Goal: Find specific page/section: Find specific page/section

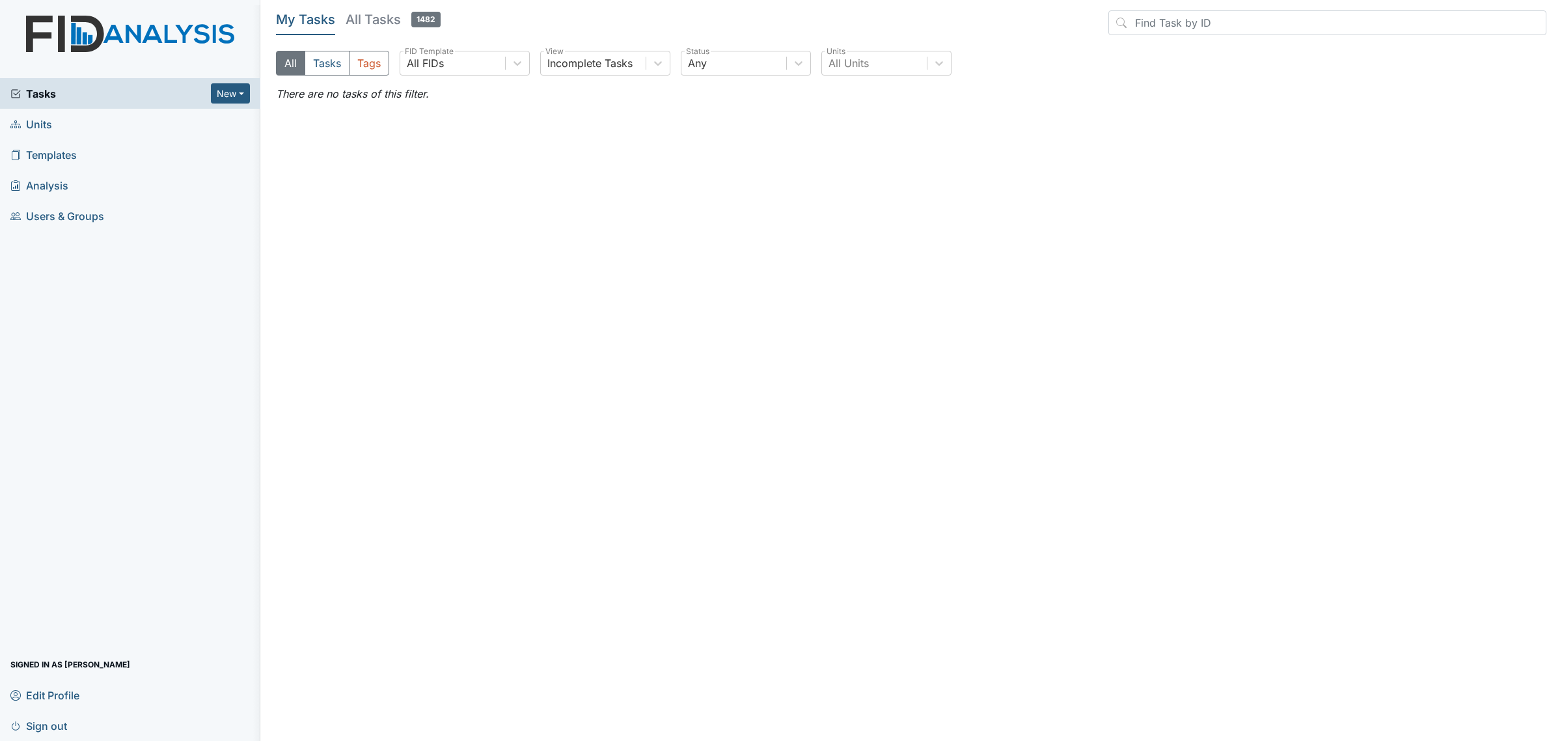
click at [153, 120] on link "Units" at bounding box center [130, 124] width 260 height 31
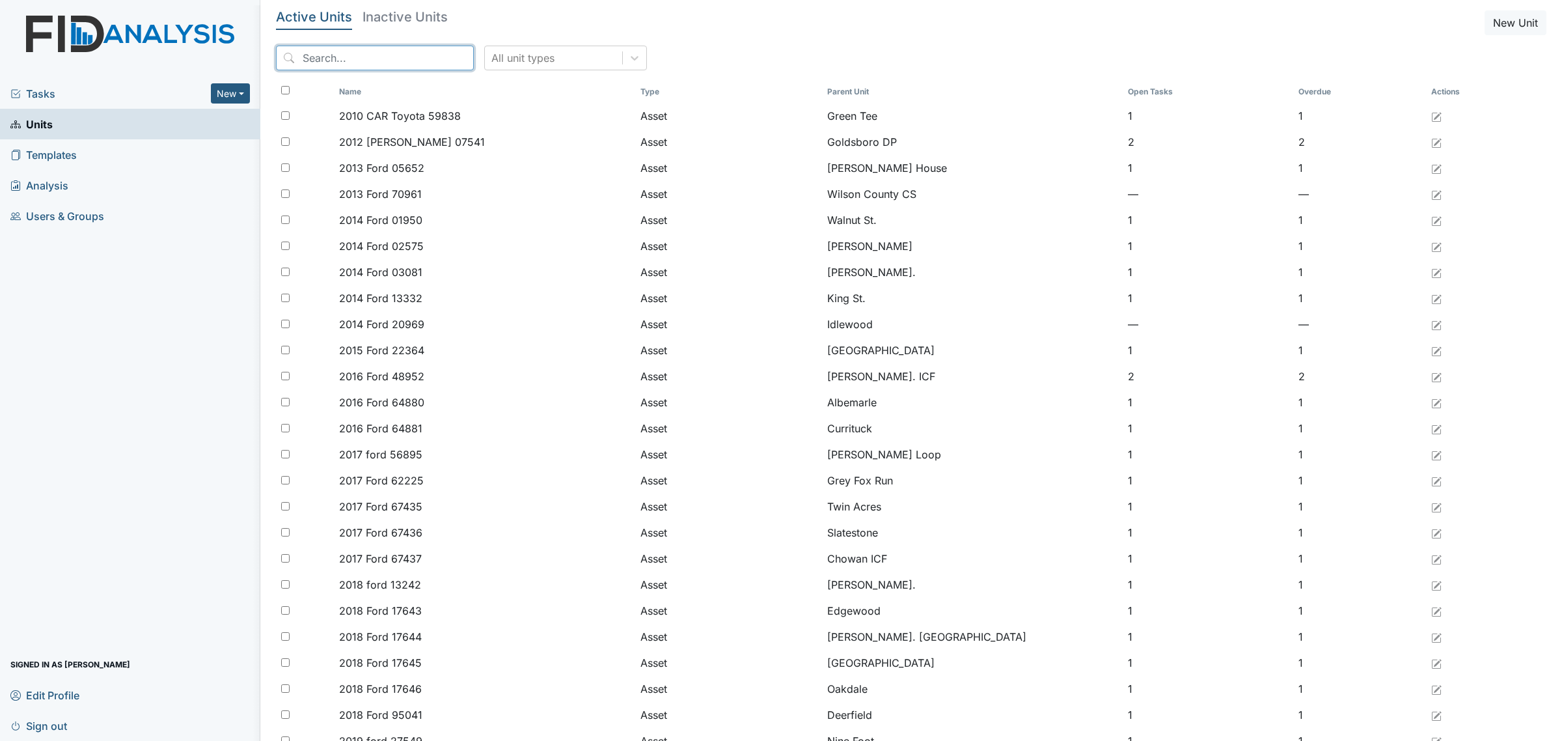
click at [326, 57] on input "search" at bounding box center [375, 58] width 198 height 25
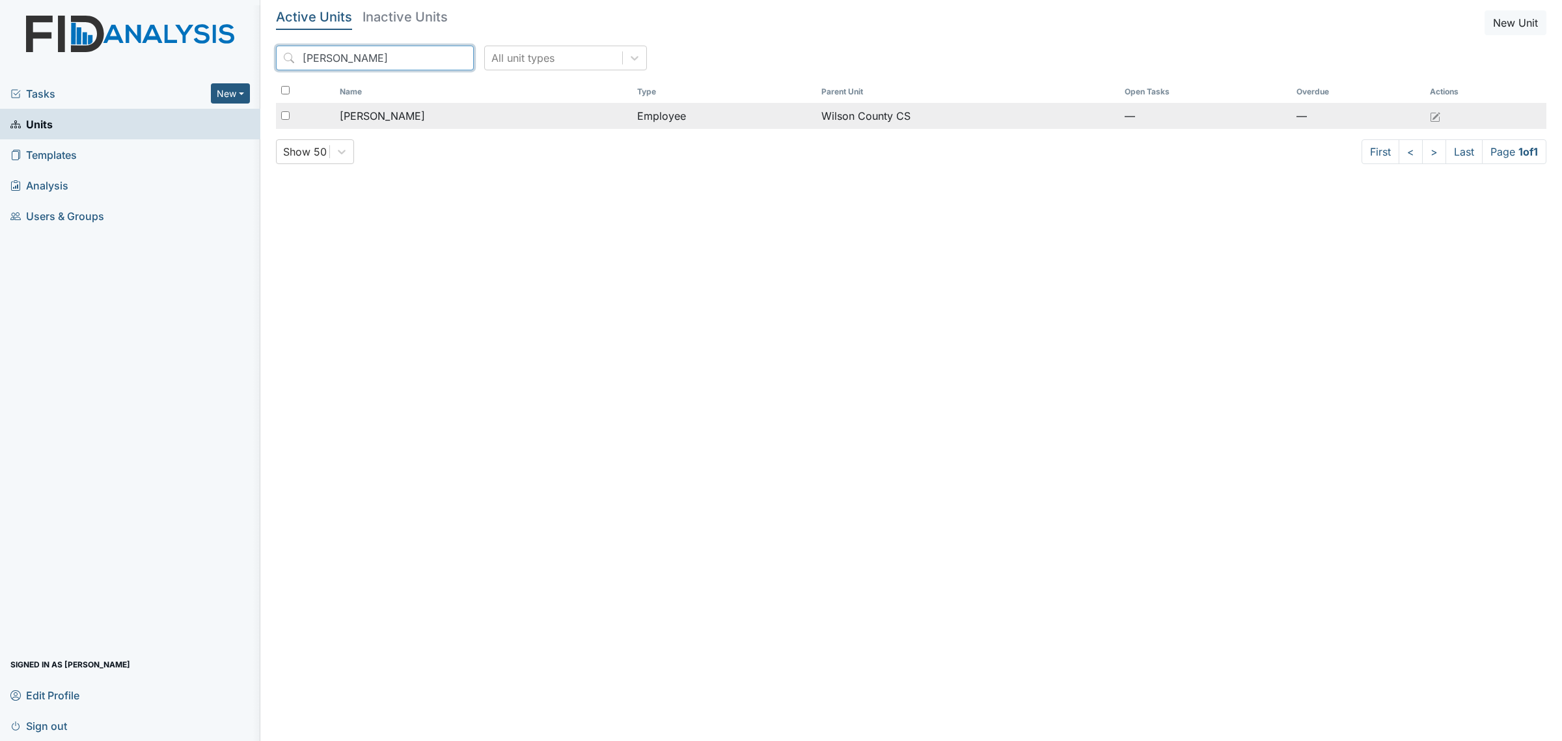
type input "iyanna"
click at [433, 129] on td "Barnes, IYanna" at bounding box center [482, 116] width 297 height 26
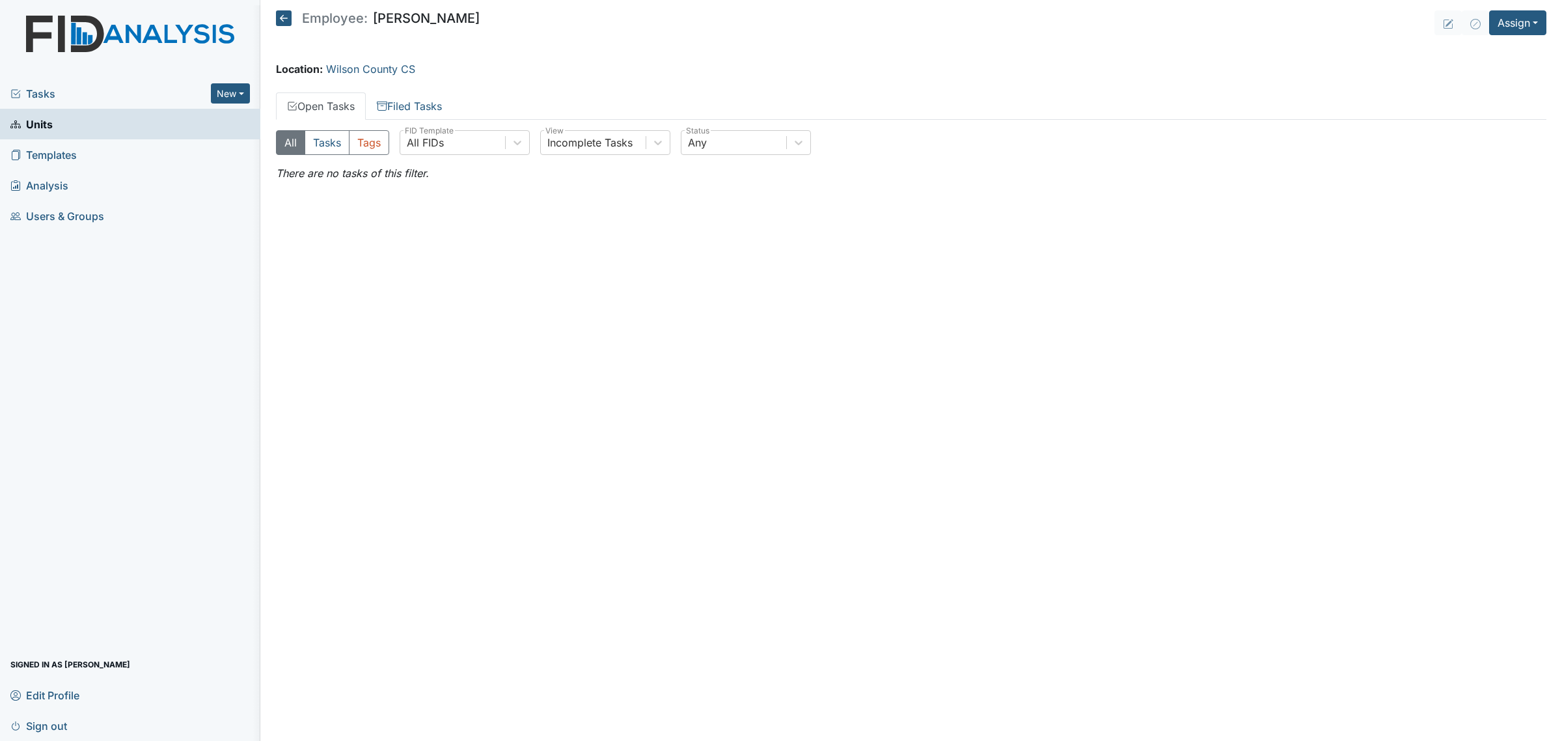
click at [274, 17] on main "Employee: IYanna Barnes Assign Assign Form Assign Inspection Assign Document As…" at bounding box center [910, 370] width 1301 height 741
click at [276, 20] on icon at bounding box center [284, 18] width 16 height 16
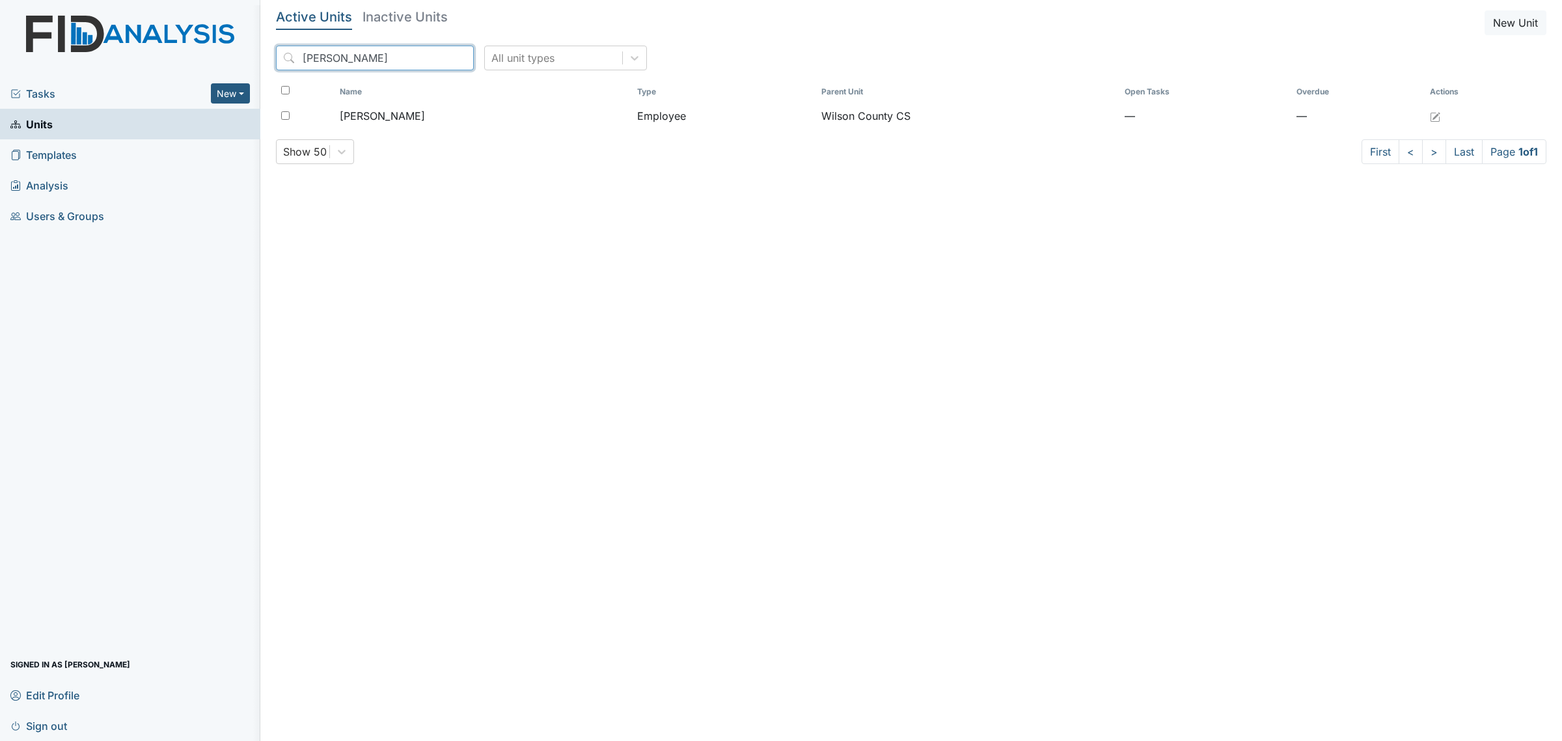
click at [411, 59] on input "iyanna" at bounding box center [375, 58] width 198 height 25
click at [411, 59] on input "[PERSON_NAME]" at bounding box center [375, 58] width 198 height 25
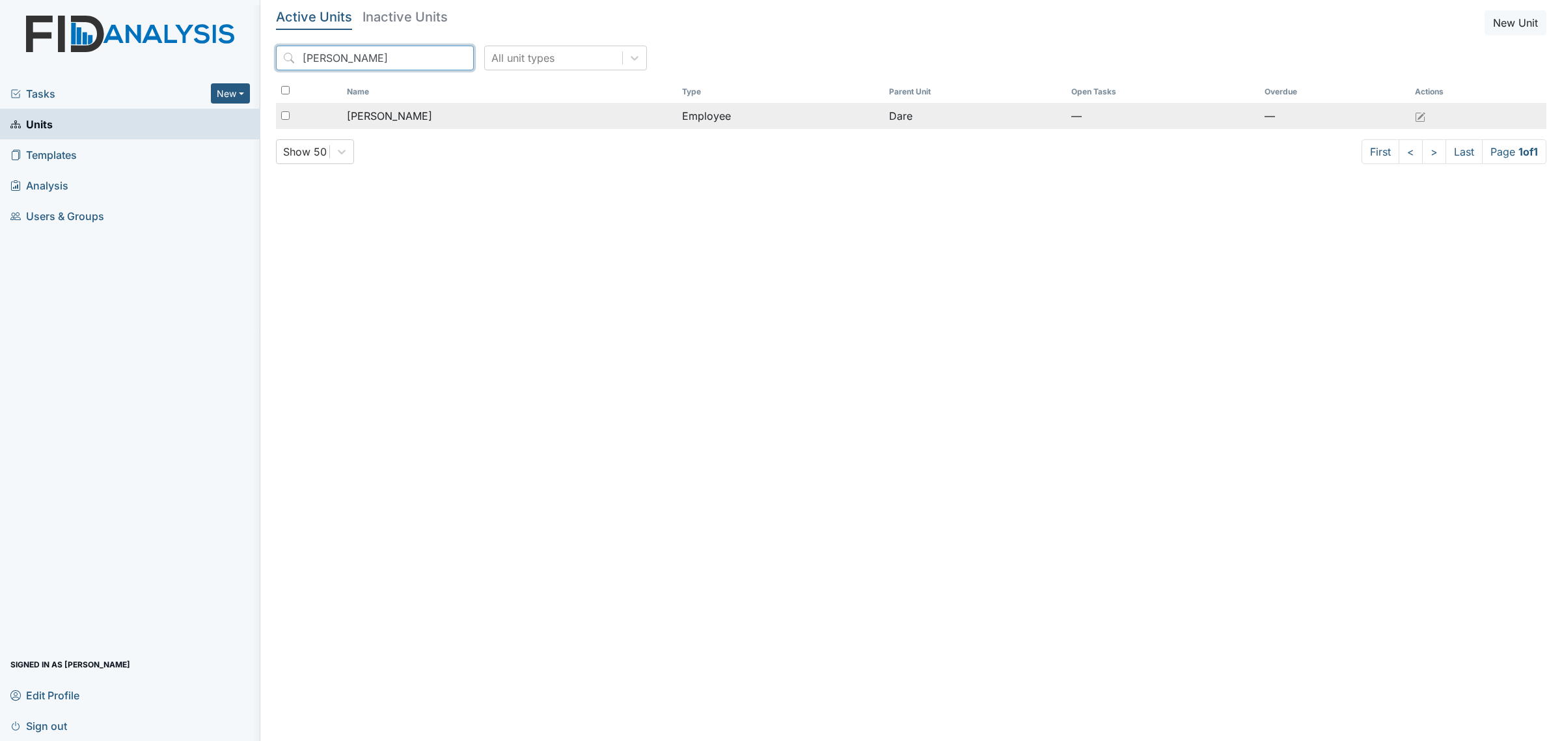
type input "shelisha"
click at [398, 118] on span "[PERSON_NAME]" at bounding box center [389, 116] width 85 height 16
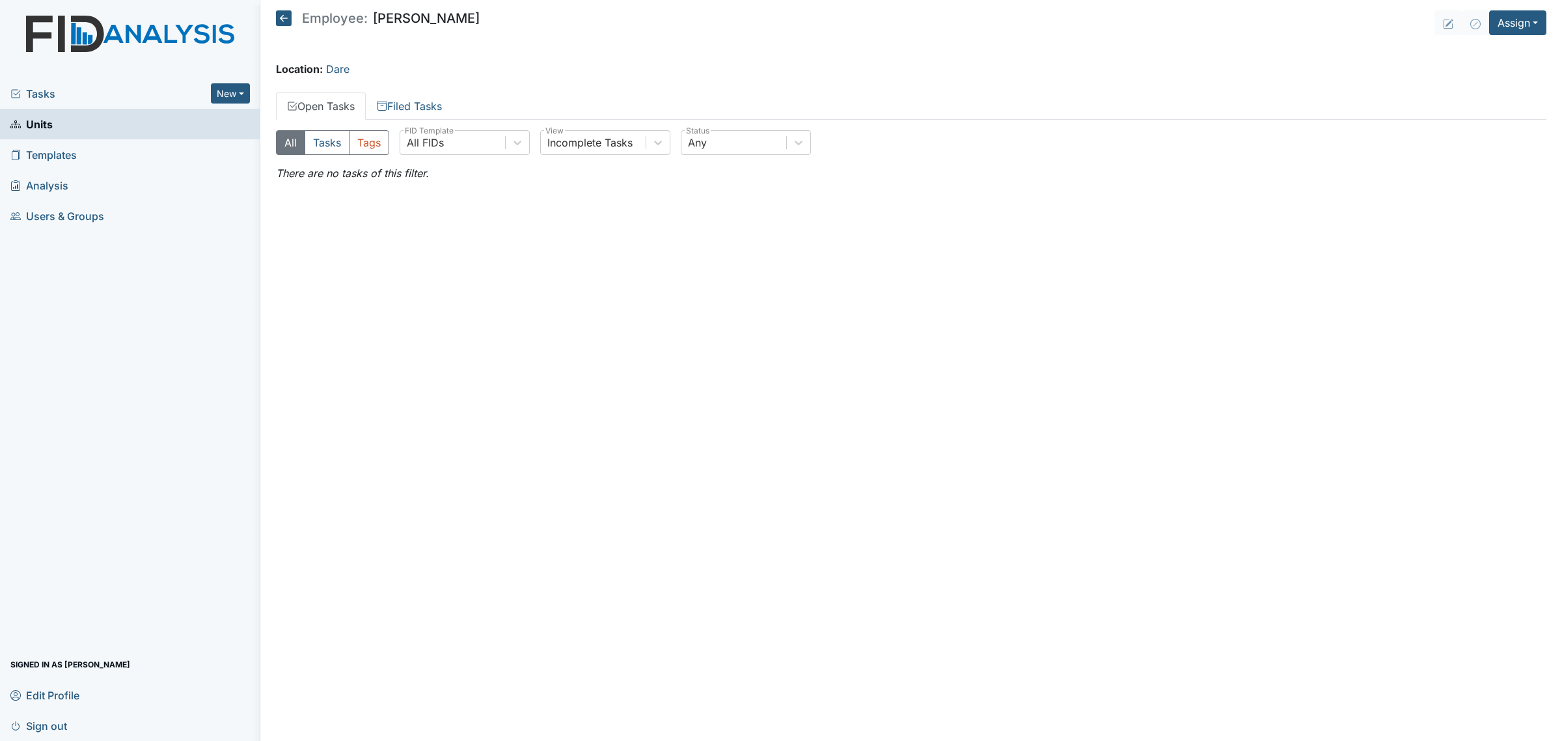
click at [287, 17] on icon at bounding box center [284, 18] width 16 height 16
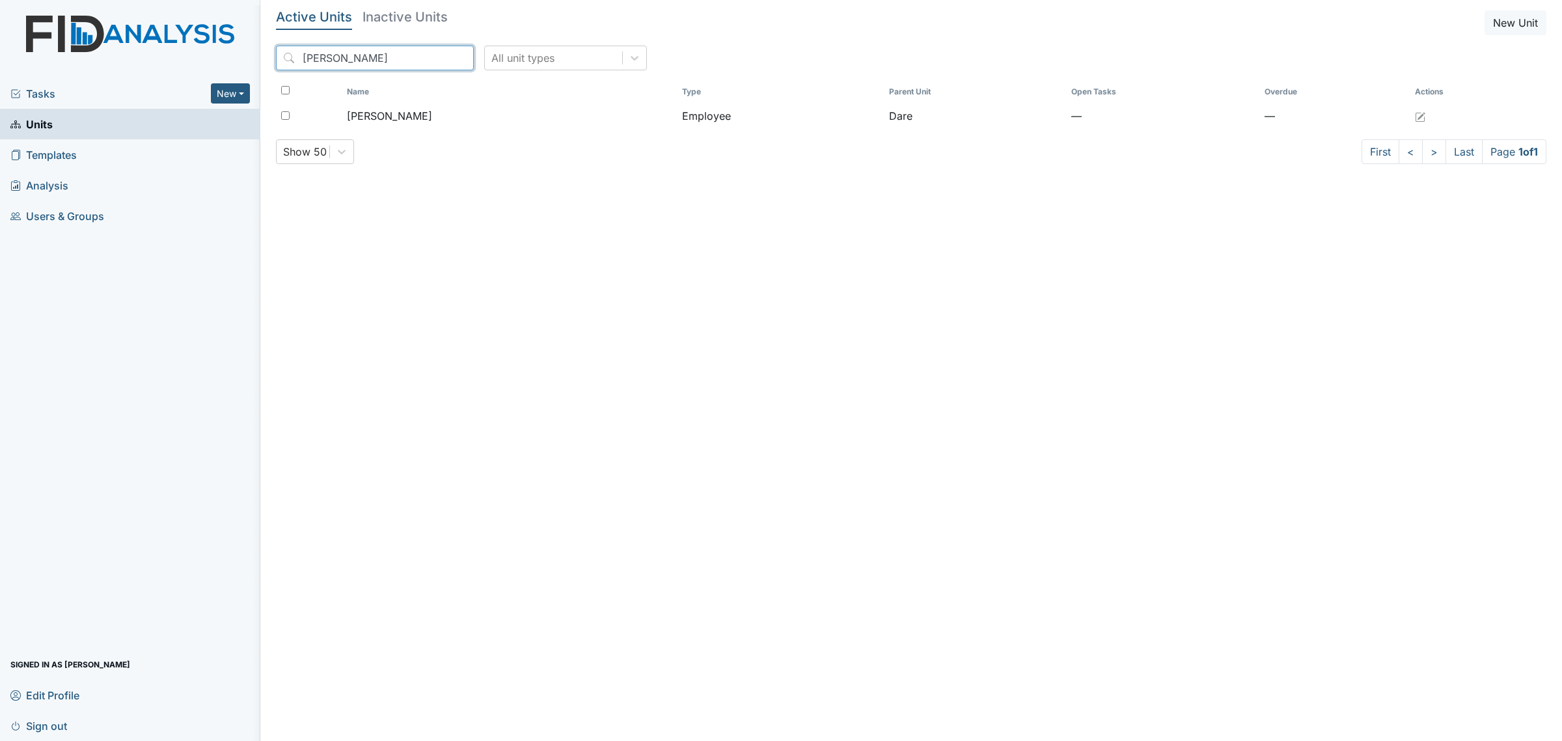
click at [362, 57] on input "shelisha" at bounding box center [375, 58] width 198 height 25
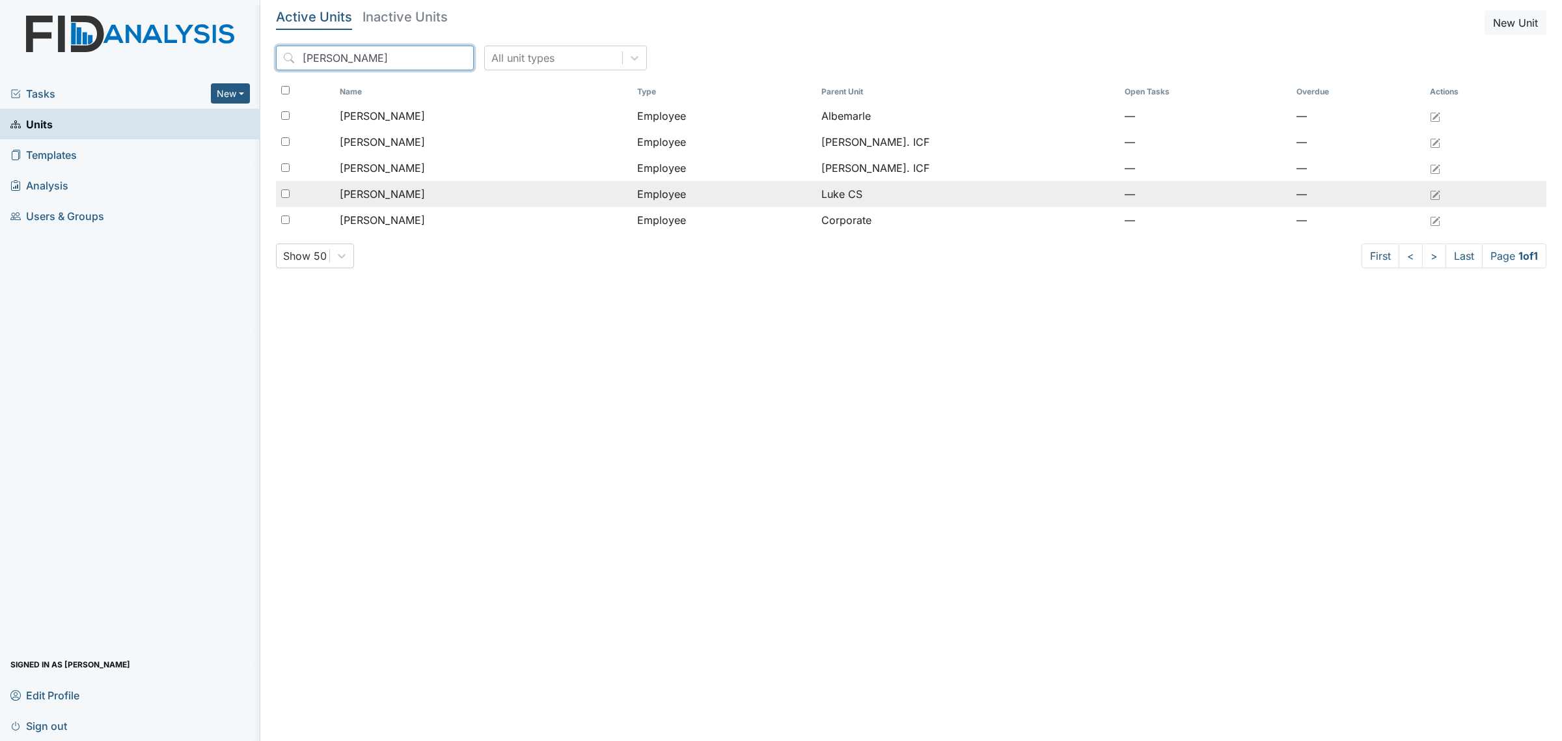
type input "cofield"
click at [429, 189] on div "[PERSON_NAME]" at bounding box center [483, 194] width 287 height 16
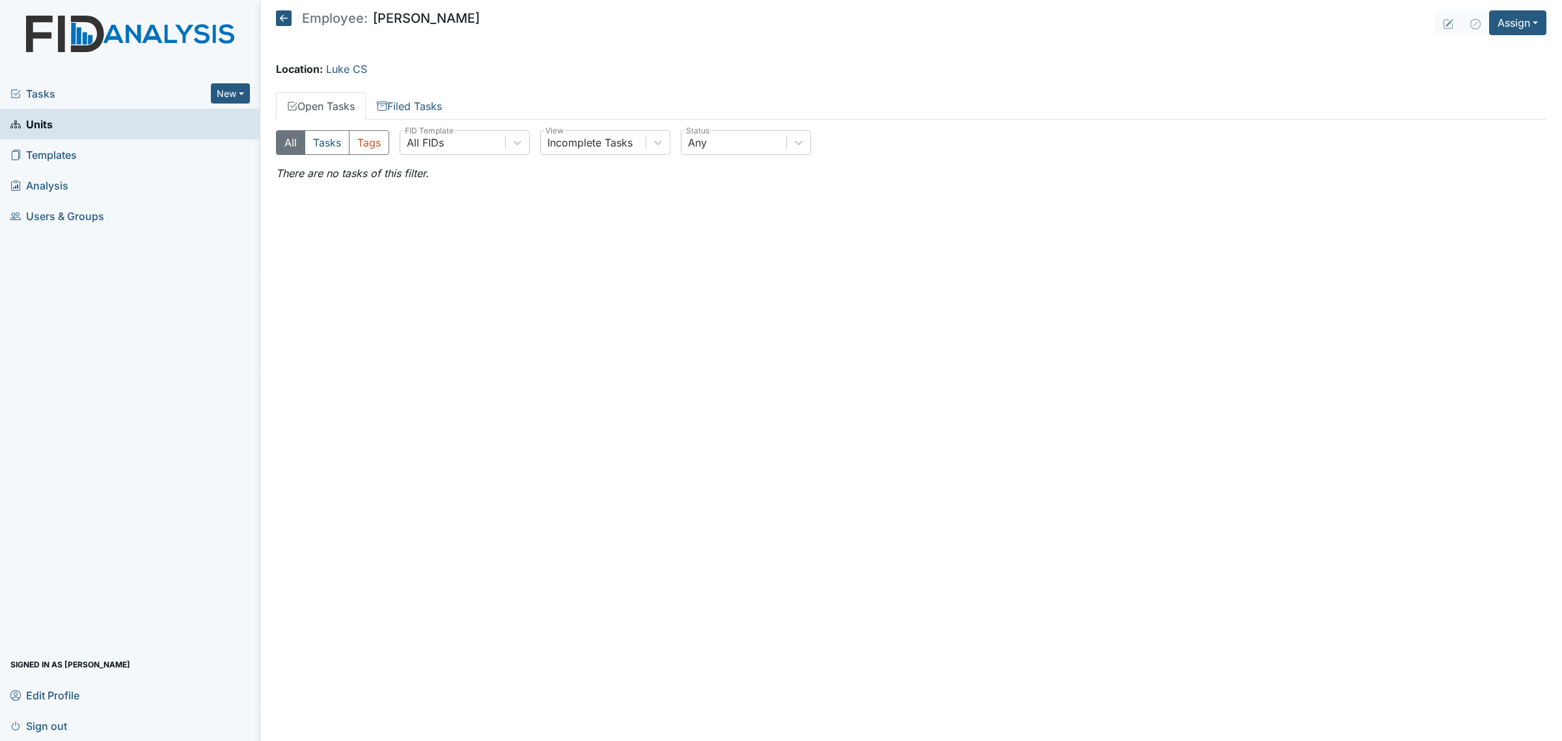
click at [276, 18] on icon at bounding box center [284, 18] width 16 height 16
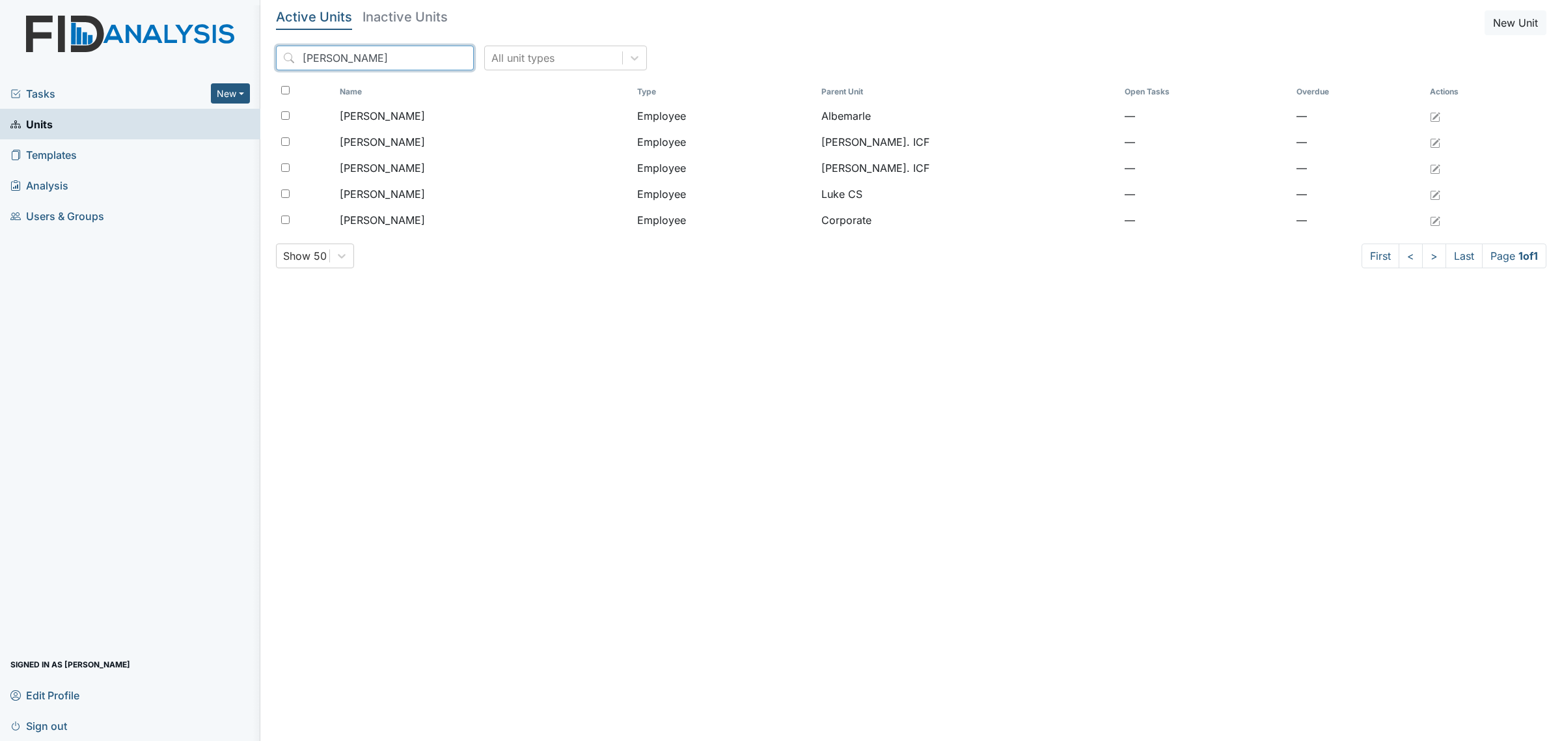
click at [368, 59] on input "cofield" at bounding box center [375, 58] width 198 height 25
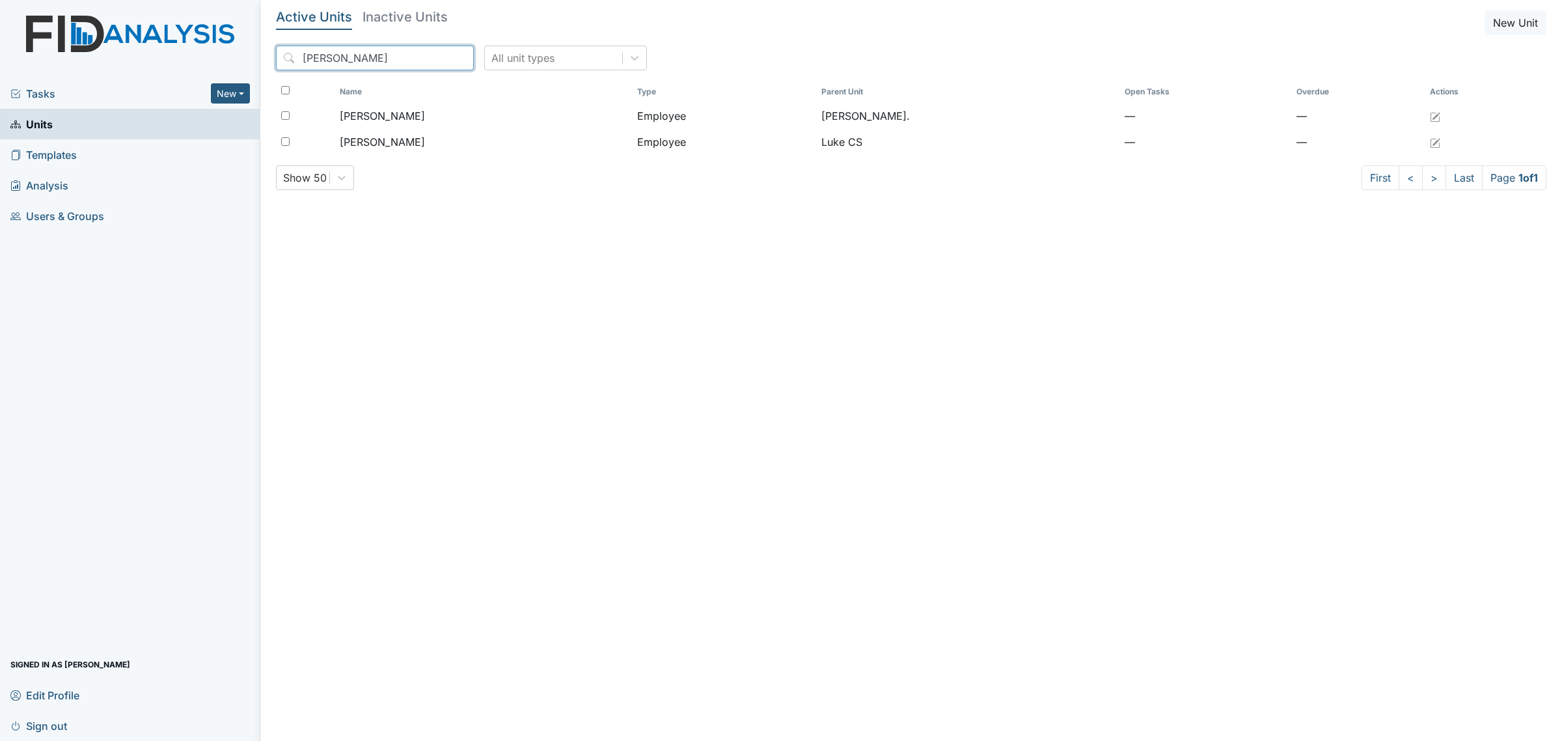
click at [379, 53] on input "glasper" at bounding box center [375, 58] width 198 height 25
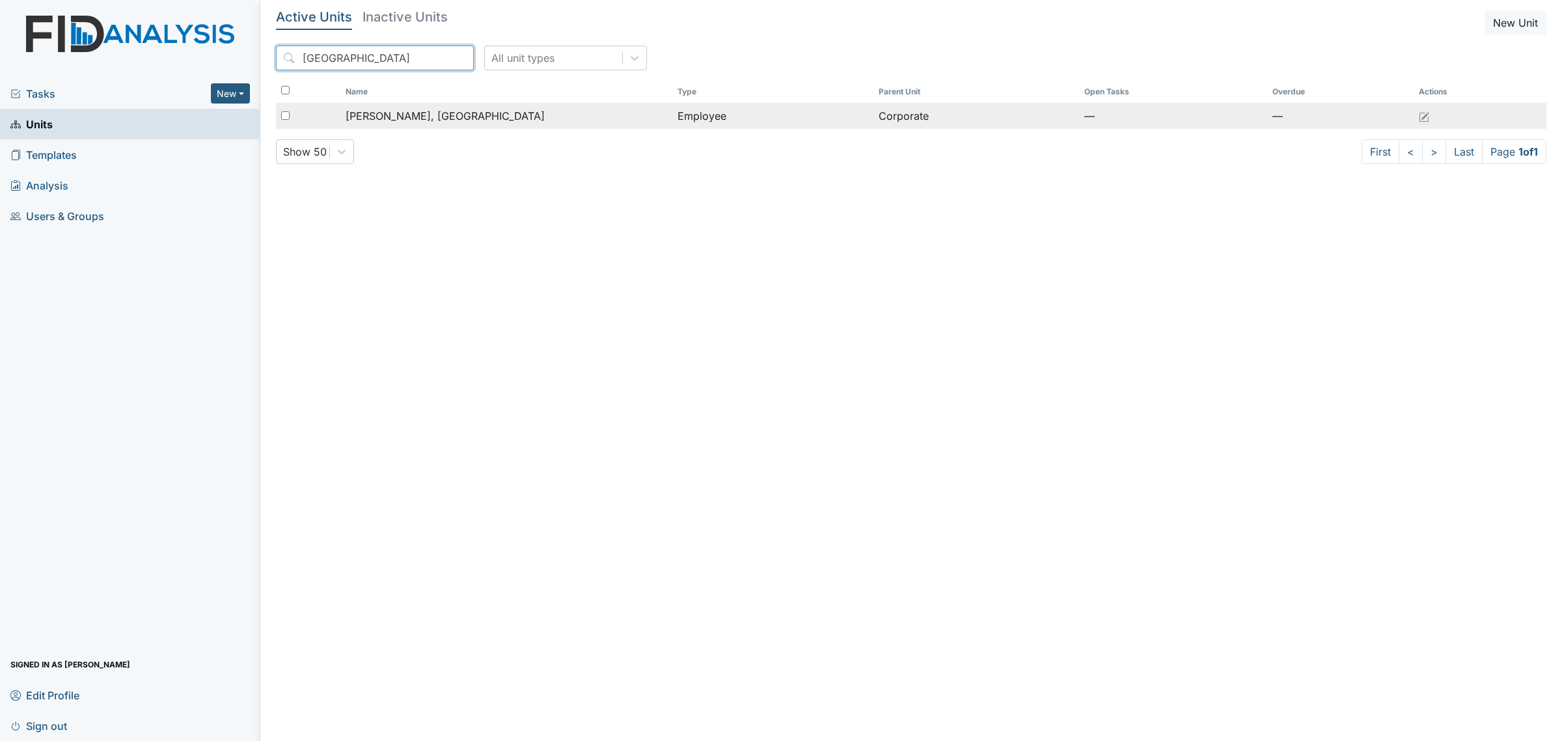
type input "arabia"
click at [450, 124] on div "Johnson, Arabia" at bounding box center [506, 116] width 321 height 16
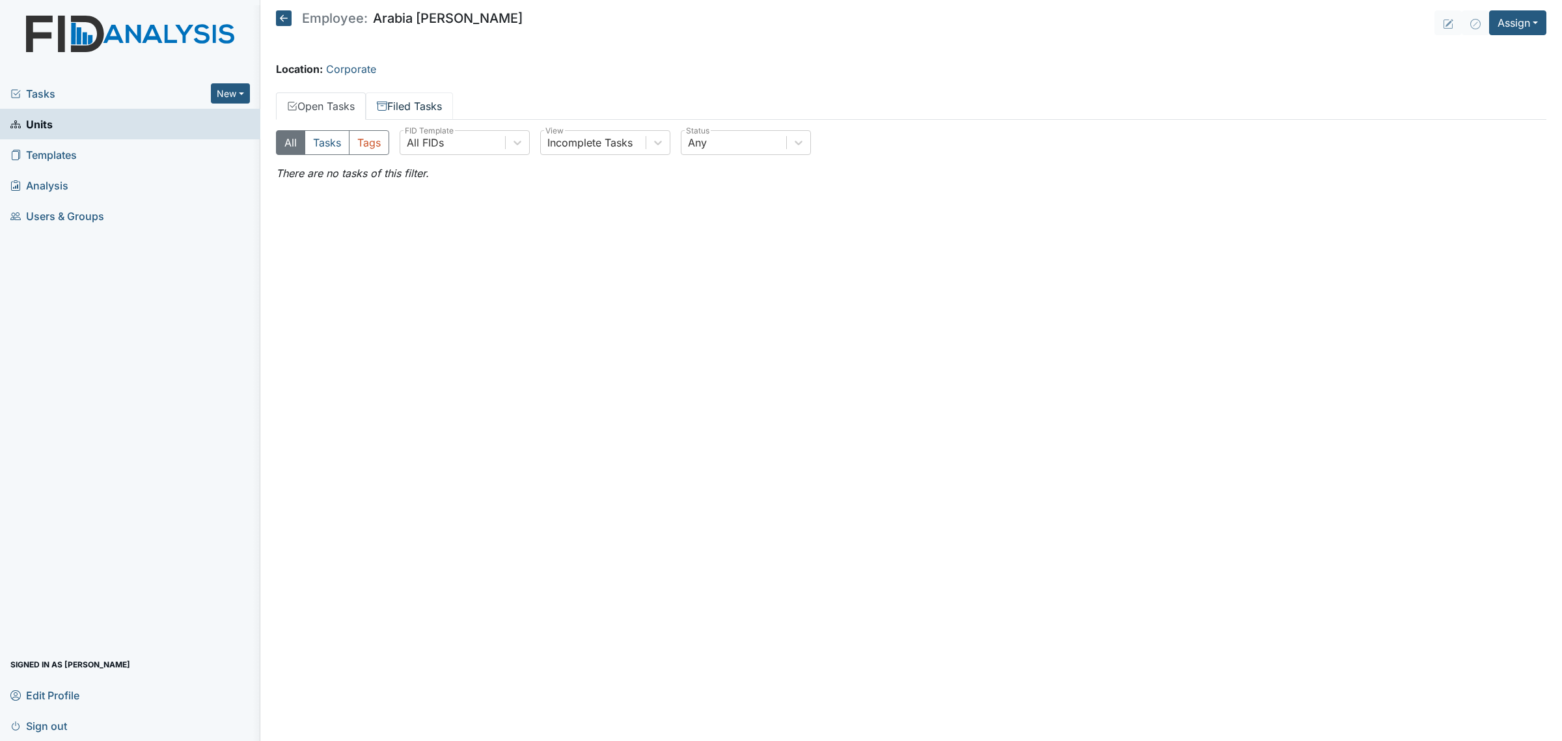
click at [411, 98] on link "Filed Tasks" at bounding box center [409, 105] width 87 height 27
click at [283, 18] on icon at bounding box center [284, 18] width 16 height 16
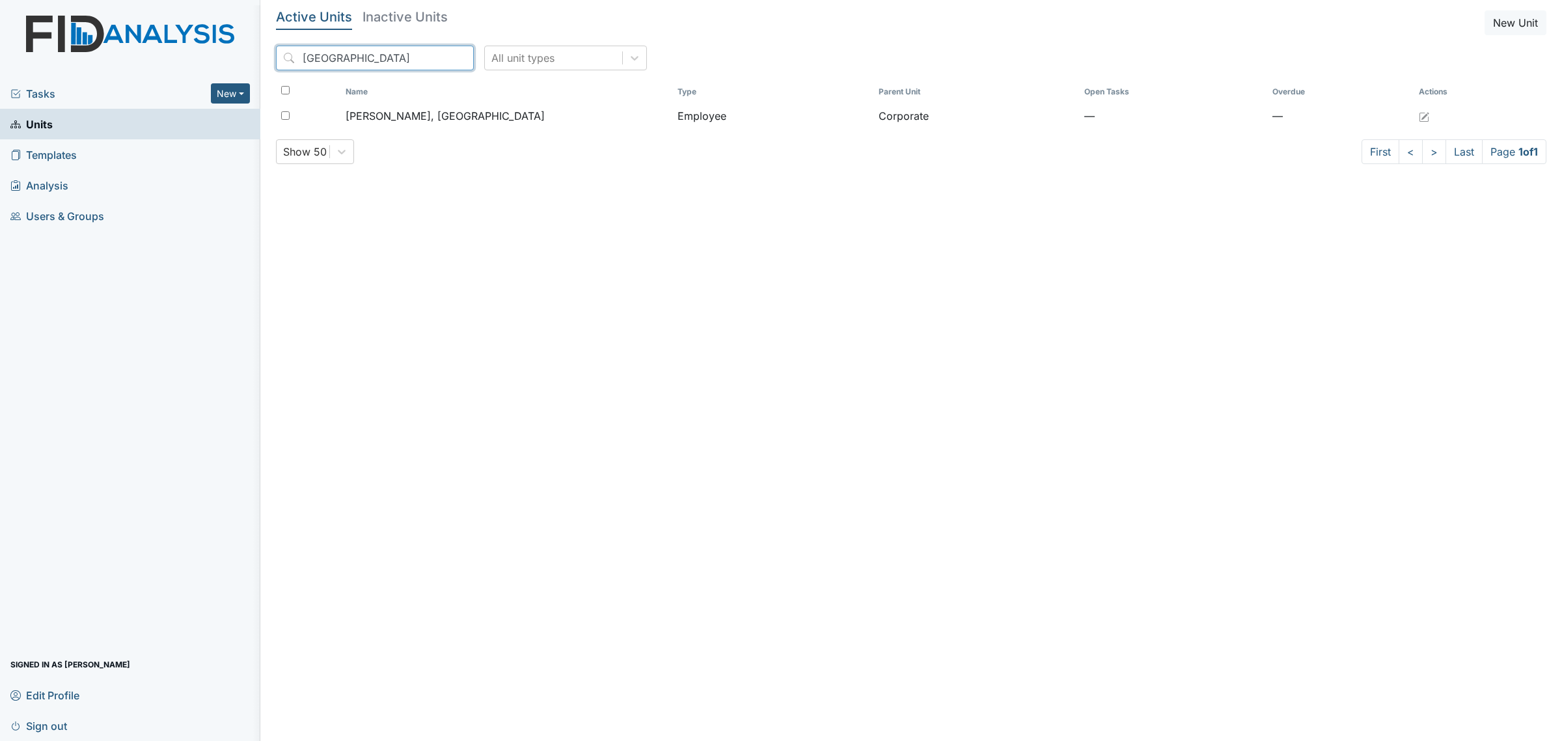
click at [355, 59] on input "[GEOGRAPHIC_DATA]" at bounding box center [375, 58] width 198 height 25
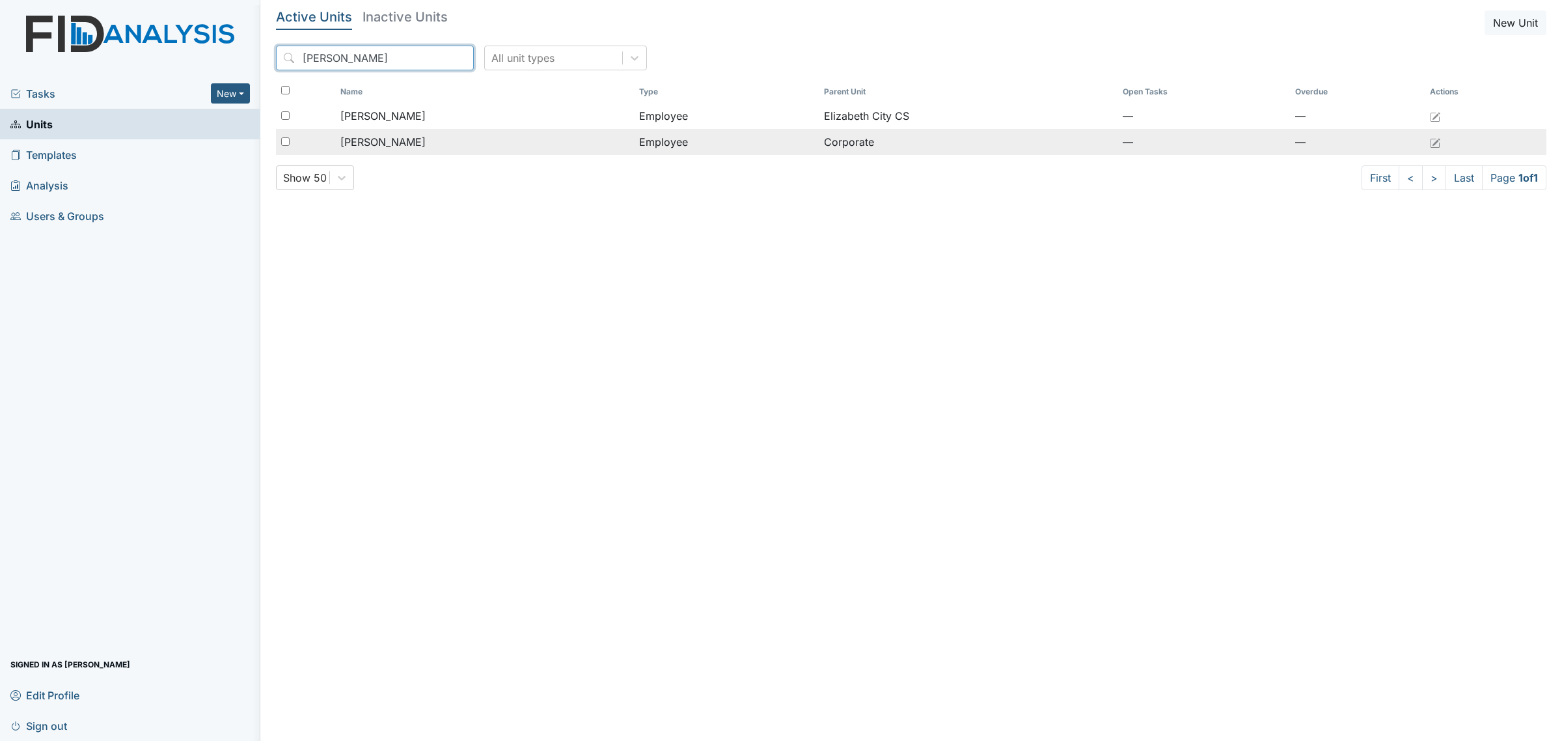
type input "debra"
click at [418, 141] on span "[PERSON_NAME]" at bounding box center [382, 142] width 85 height 16
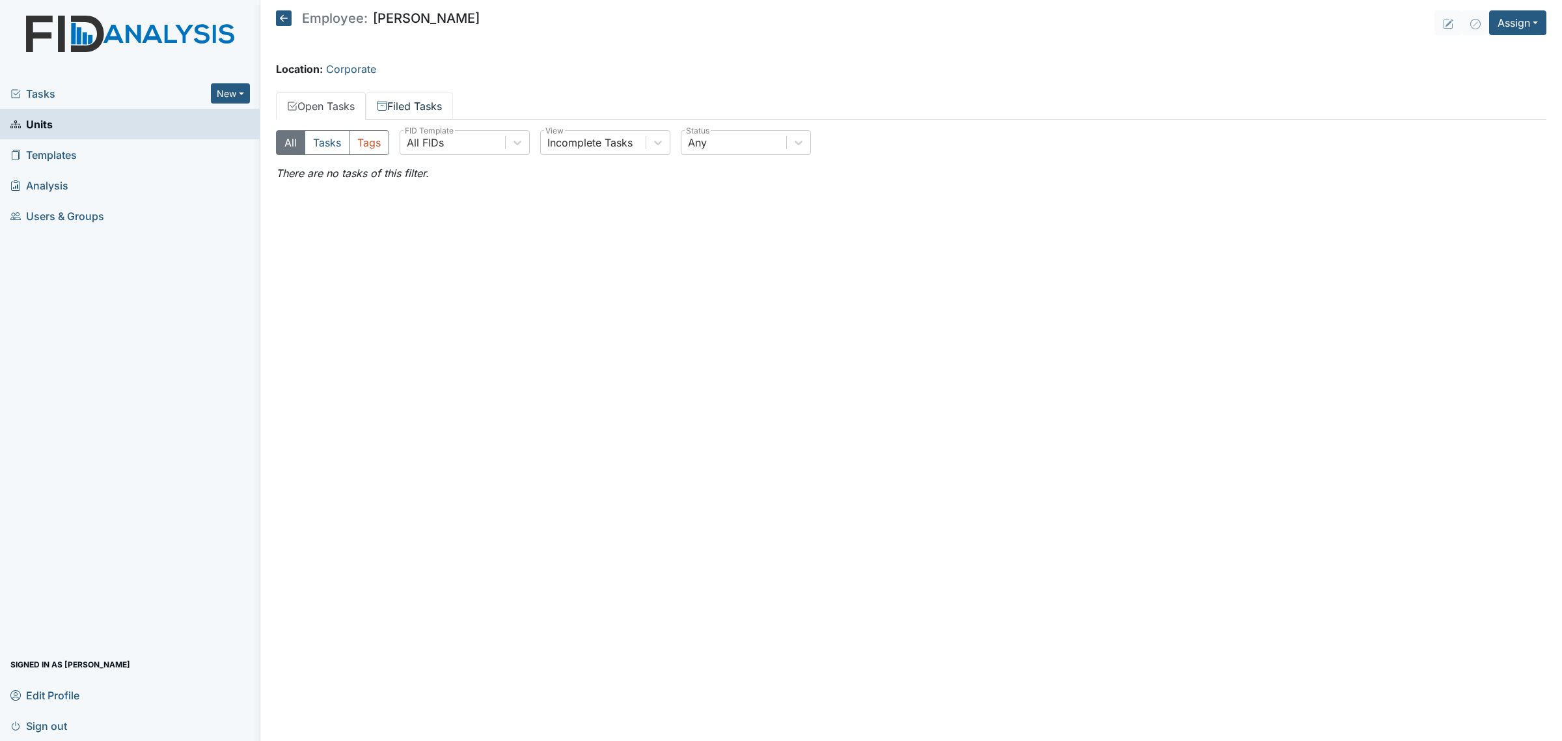
click at [418, 109] on link "Filed Tasks" at bounding box center [409, 105] width 87 height 27
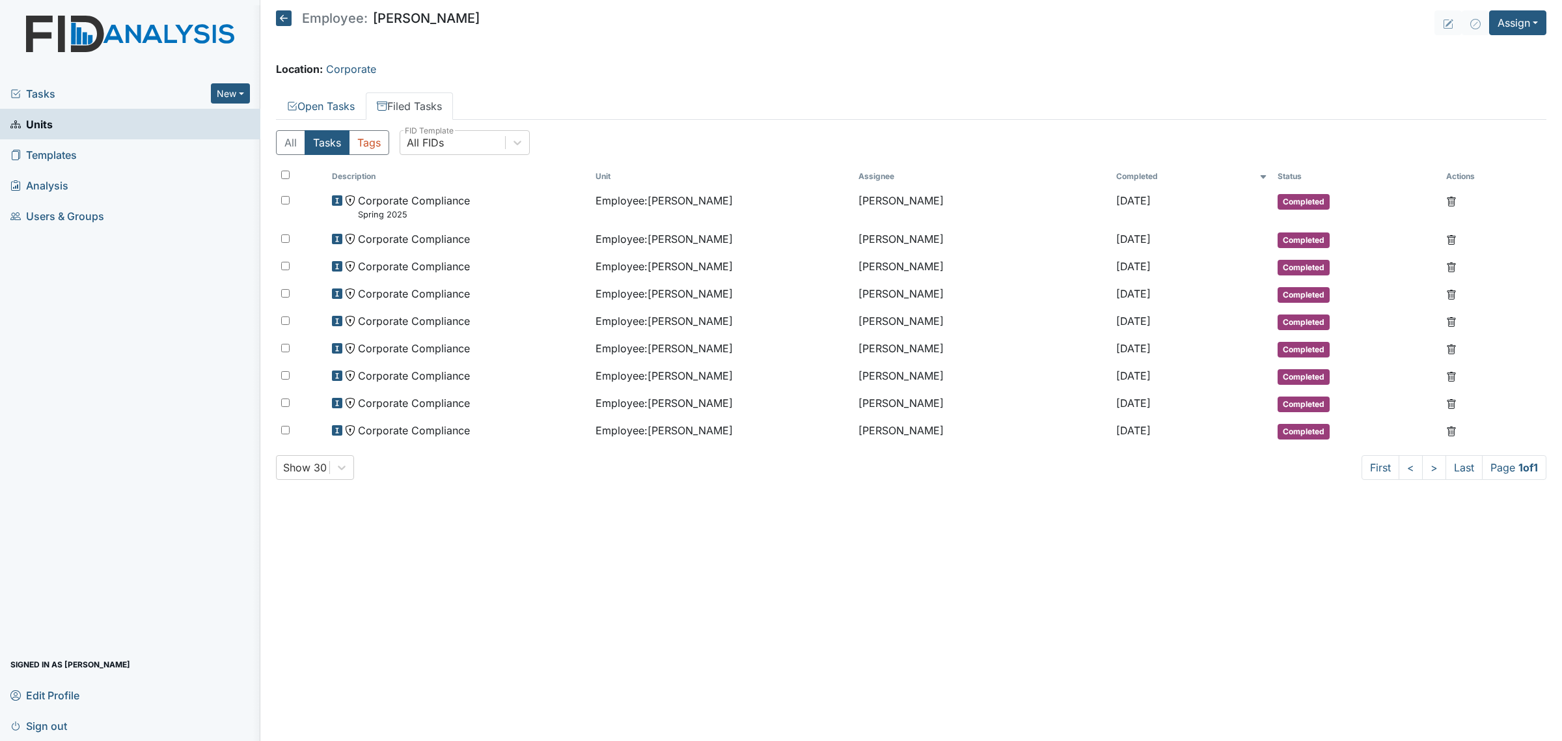
click at [271, 18] on main "Employee: Debra Provencher Assign Assign Form Assign Inspection Assign Document…" at bounding box center [910, 370] width 1301 height 741
click at [288, 23] on icon at bounding box center [284, 18] width 16 height 16
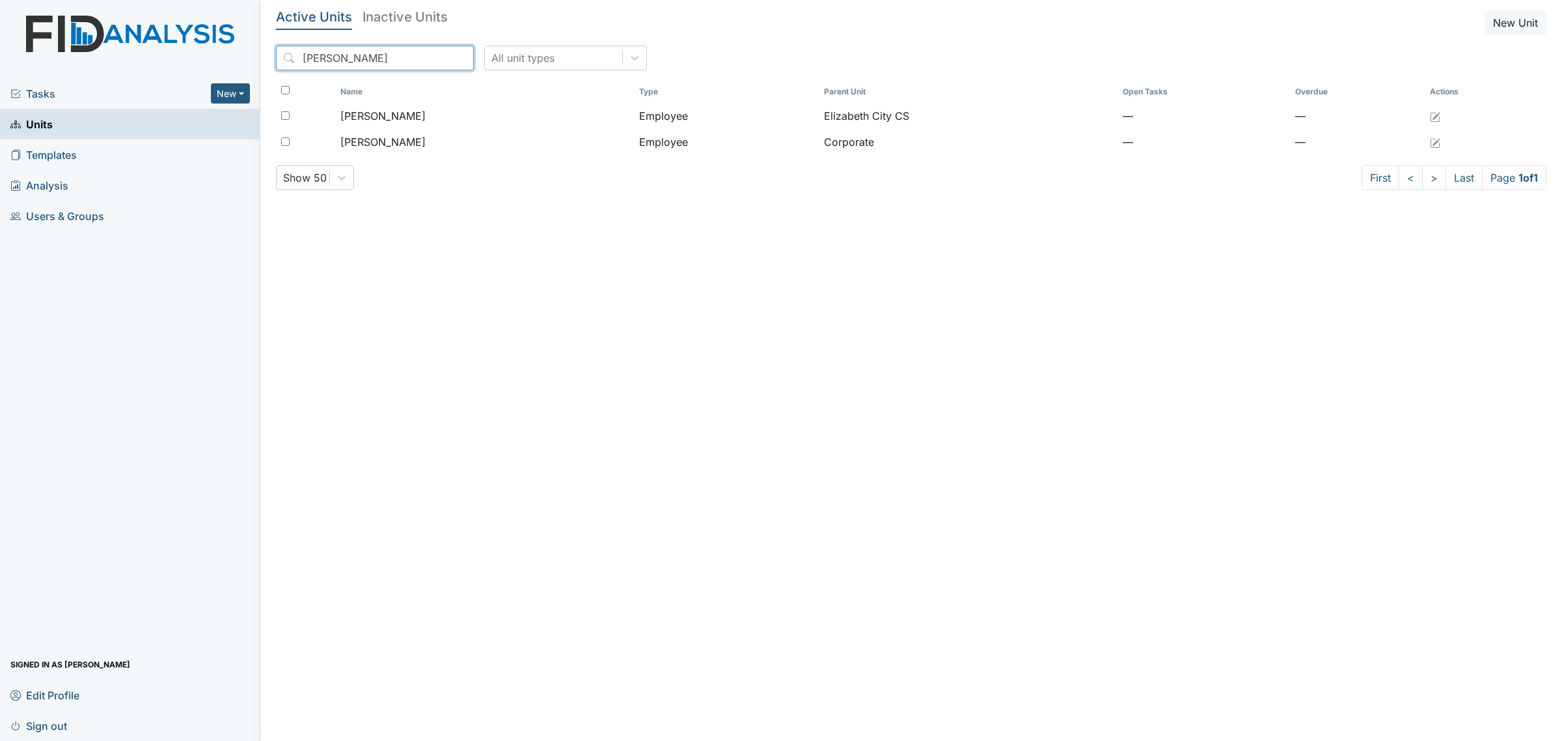
click at [348, 59] on input "debra" at bounding box center [375, 58] width 198 height 25
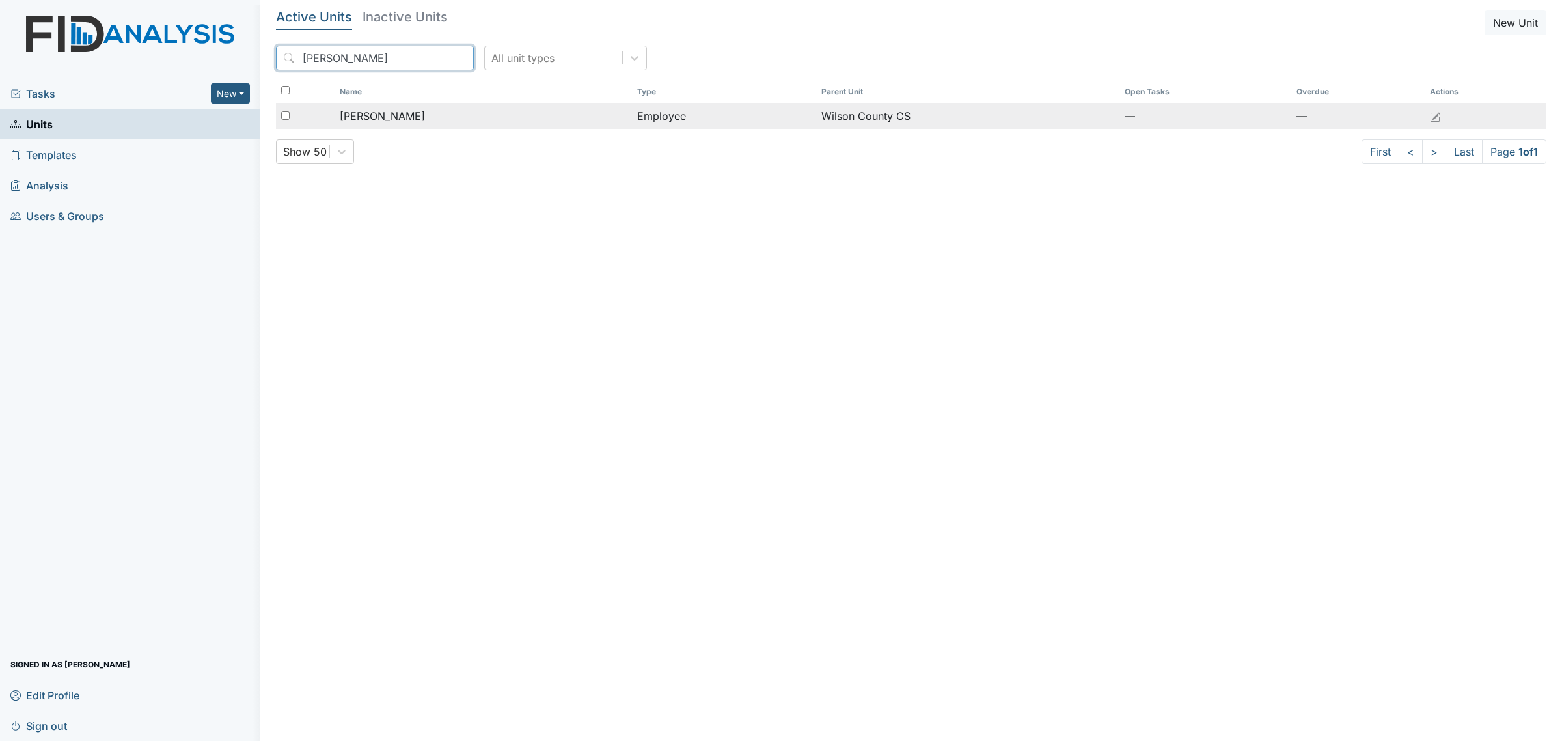
type input "[PERSON_NAME]"
click at [440, 108] on div "[PERSON_NAME]" at bounding box center [483, 116] width 287 height 16
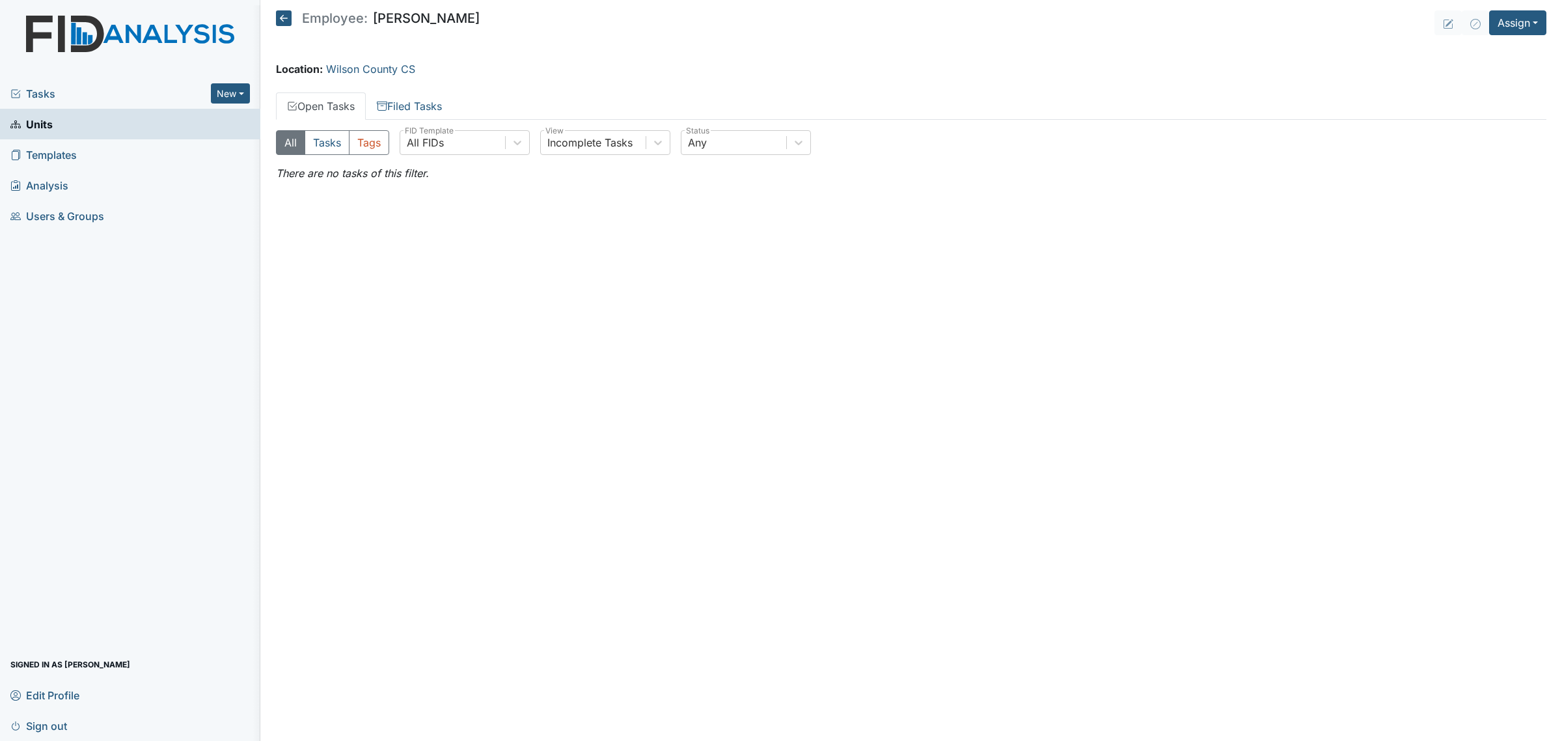
click at [280, 15] on icon at bounding box center [284, 18] width 16 height 16
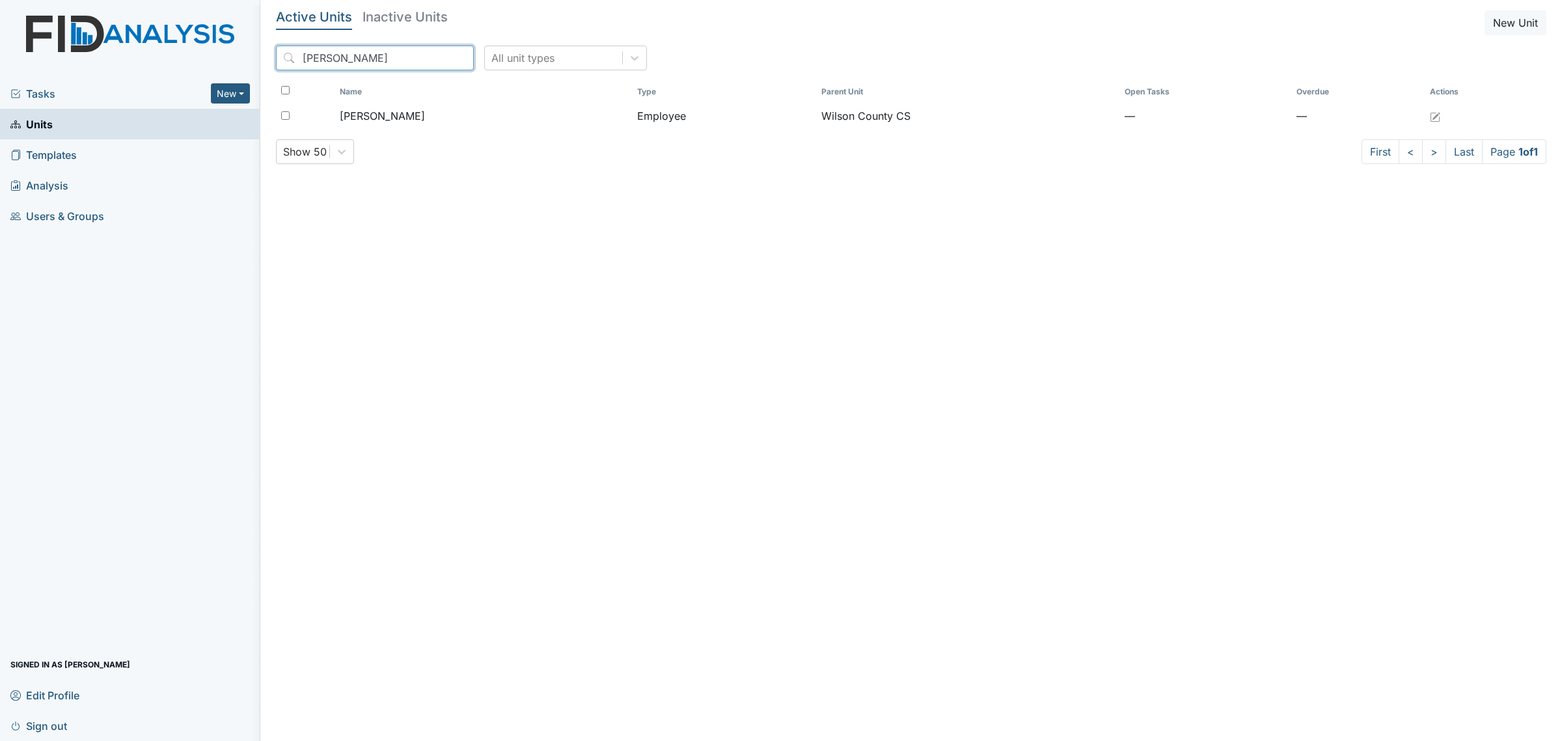
click at [368, 57] on input "[PERSON_NAME]" at bounding box center [375, 58] width 198 height 25
click at [368, 57] on input "wanda" at bounding box center [375, 58] width 198 height 25
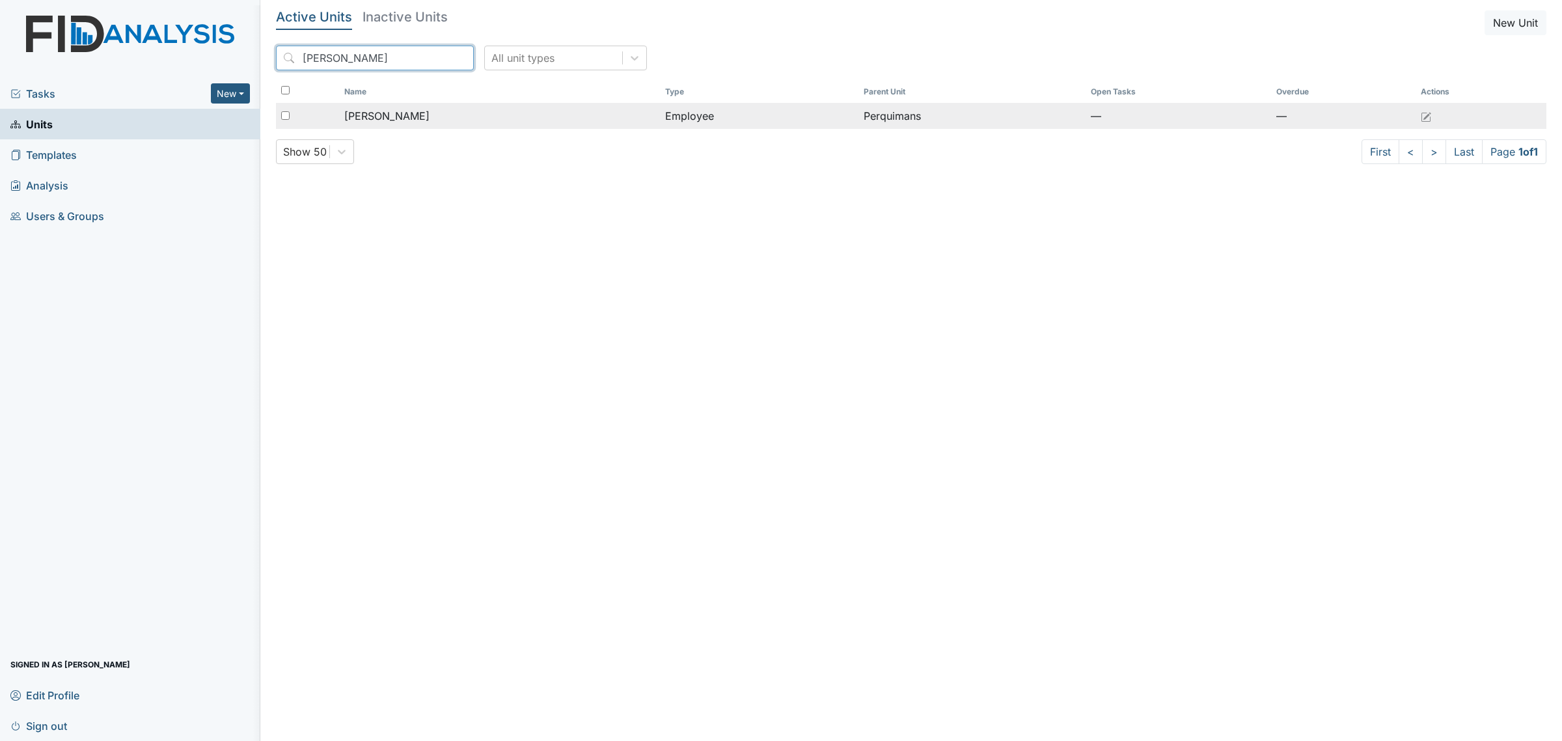
type input "lillie"
click at [411, 122] on span "[PERSON_NAME]" at bounding box center [386, 116] width 85 height 16
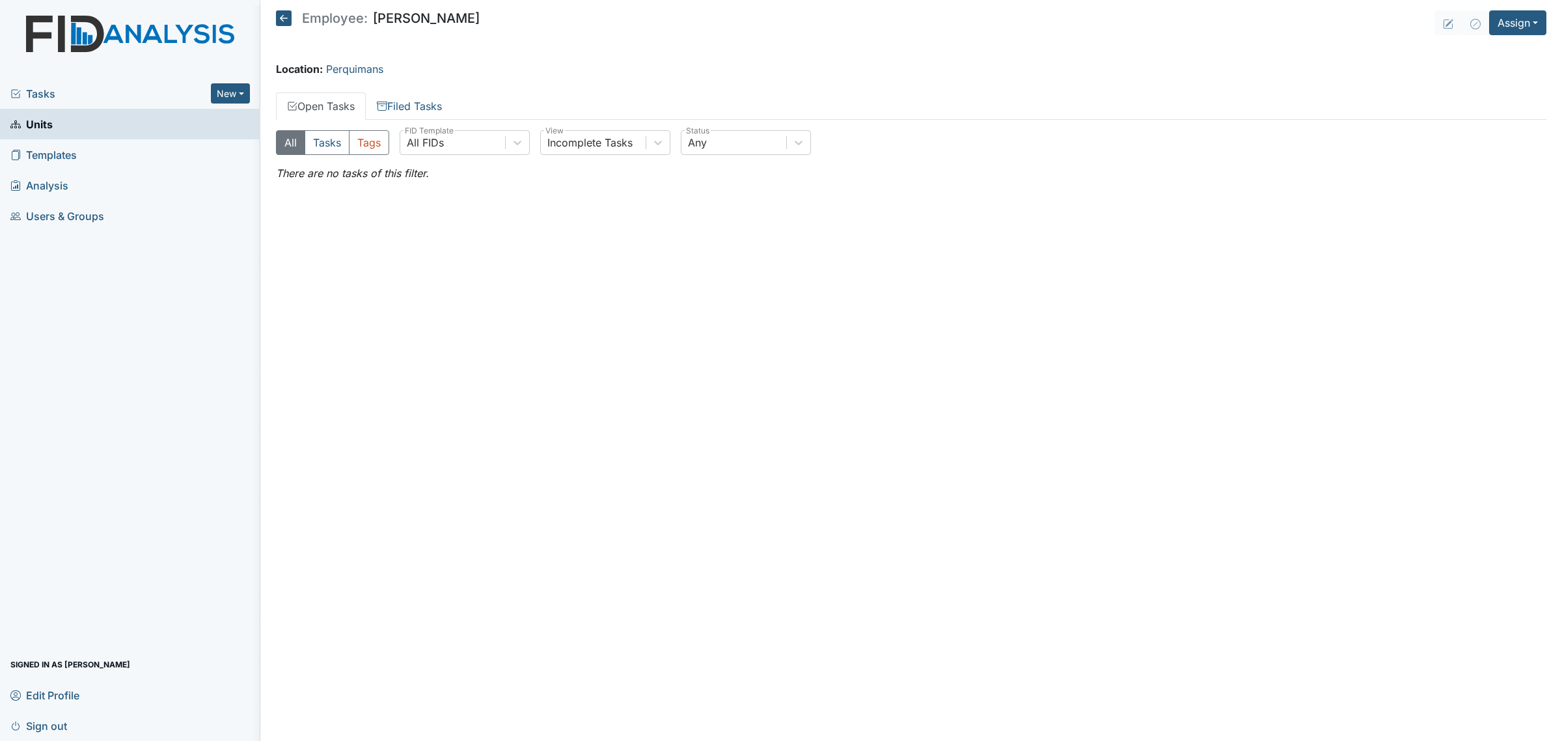
click at [278, 21] on icon at bounding box center [284, 18] width 16 height 16
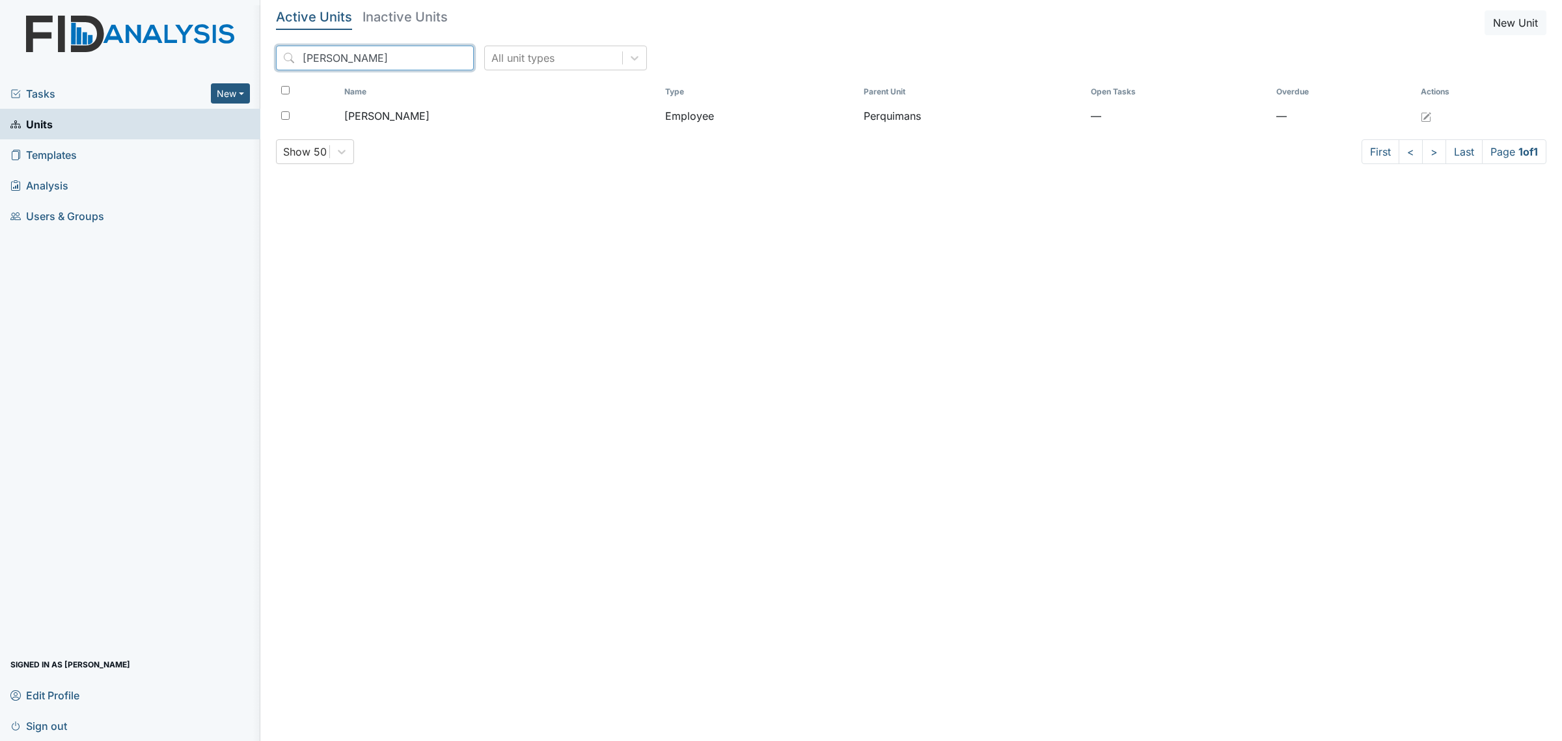
click at [421, 61] on input "[PERSON_NAME]" at bounding box center [375, 58] width 198 height 25
type input "[PERSON_NAME]"
click at [424, 66] on input "[PERSON_NAME]" at bounding box center [375, 58] width 198 height 25
click at [431, 57] on input "[PERSON_NAME]" at bounding box center [375, 58] width 198 height 25
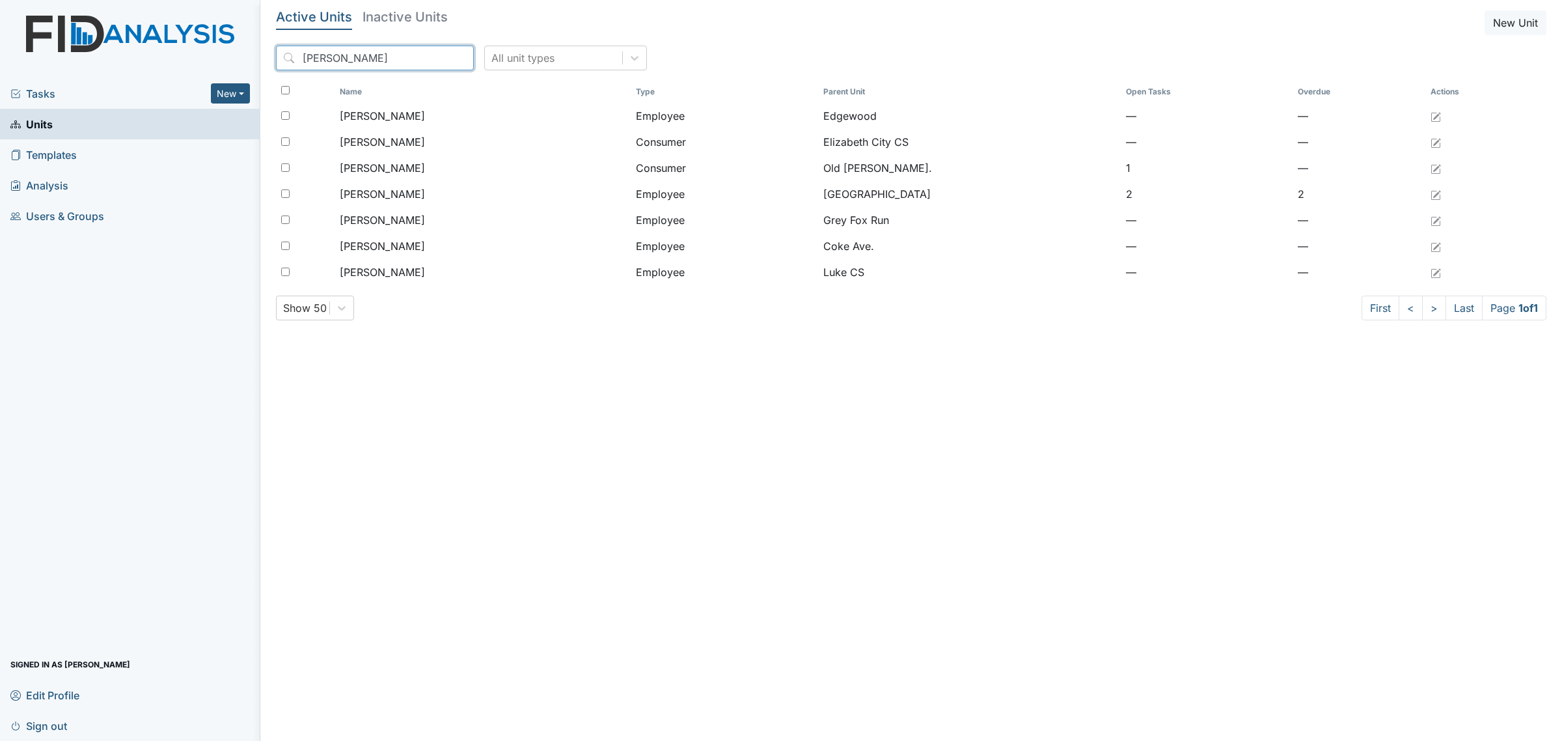
click at [387, 64] on input "[PERSON_NAME]" at bounding box center [375, 58] width 198 height 25
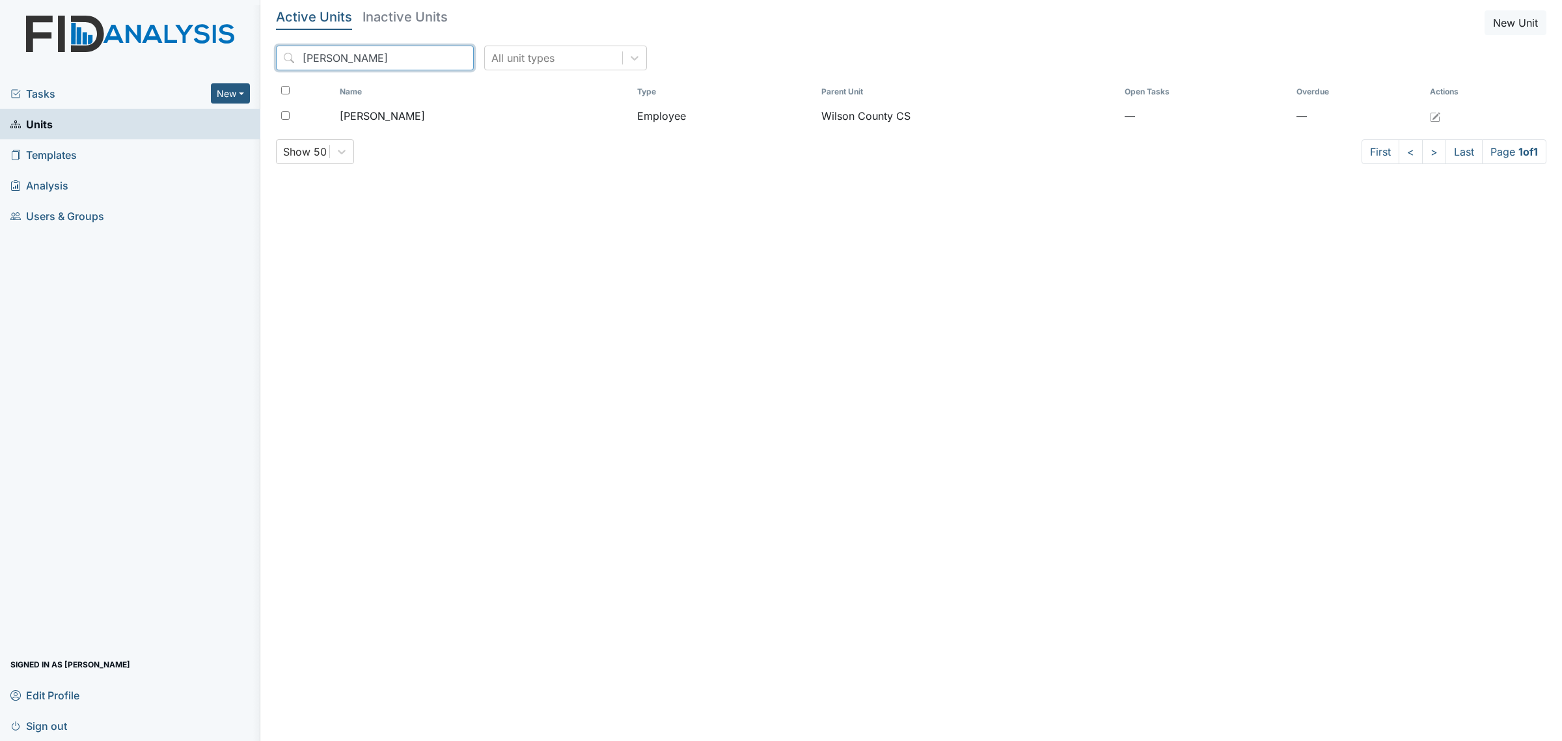
type input "[PERSON_NAME]"
click at [1274, 388] on main "Active Units Inactive Units New Unit [PERSON_NAME] All unit types Name Type Par…" at bounding box center [910, 370] width 1301 height 741
